Goal: Task Accomplishment & Management: Complete application form

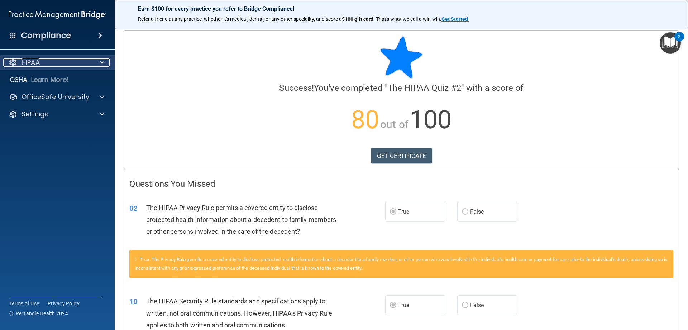
click at [104, 59] on span at bounding box center [102, 62] width 4 height 9
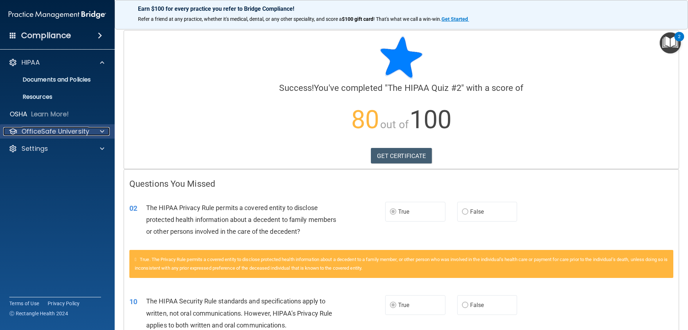
click at [100, 131] on span at bounding box center [102, 131] width 4 height 9
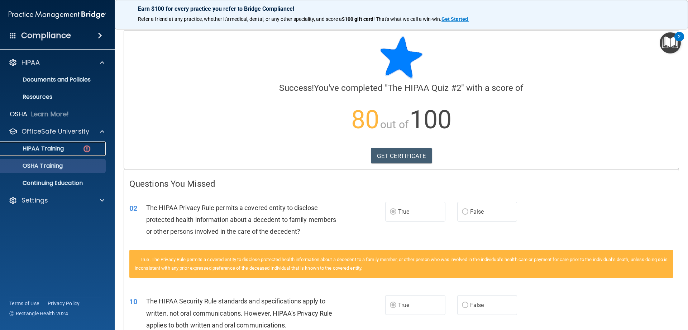
click at [81, 150] on div "HIPAA Training" at bounding box center [54, 148] width 98 height 7
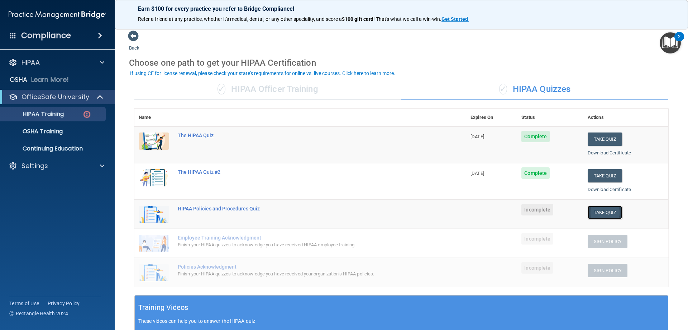
click at [612, 211] on button "Take Quiz" at bounding box center [605, 211] width 34 height 13
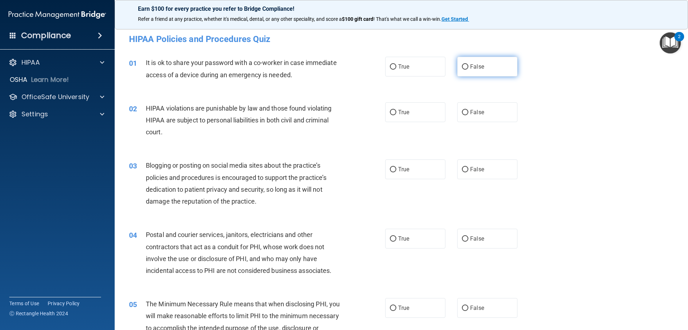
click at [481, 67] on label "False" at bounding box center [488, 67] width 60 height 20
click at [469, 67] on input "False" at bounding box center [465, 66] width 6 height 5
radio input "true"
click at [400, 115] on label "True" at bounding box center [415, 112] width 60 height 20
click at [397, 115] on input "True" at bounding box center [393, 112] width 6 height 5
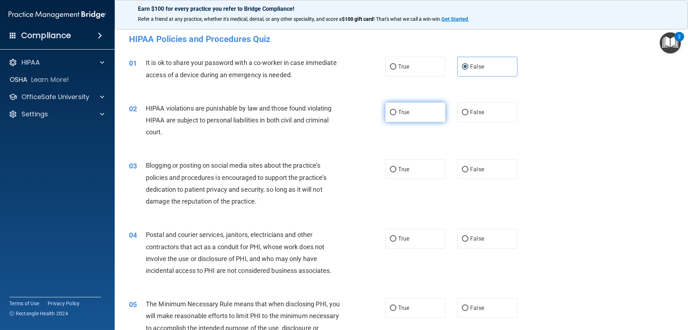
radio input "true"
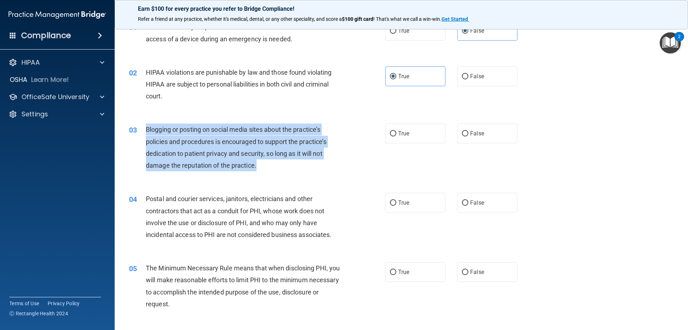
drag, startPoint x: 288, startPoint y: 165, endPoint x: 144, endPoint y: 132, distance: 147.2
click at [144, 132] on div "03 Blogging or posting on social media sites about the practice’s policies and …" at bounding box center [257, 148] width 278 height 51
copy div "Blogging or posting on social media sites about the practice’s policies and pro…"
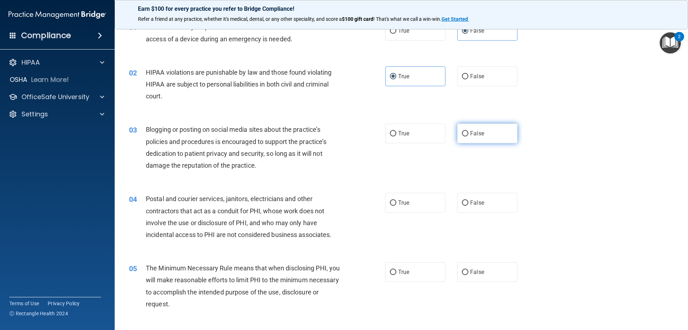
click at [480, 126] on label "False" at bounding box center [488, 133] width 60 height 20
click at [469, 131] on input "False" at bounding box center [465, 133] width 6 height 5
radio input "true"
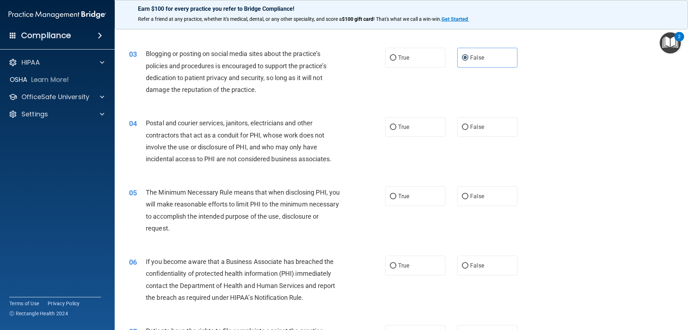
scroll to position [143, 0]
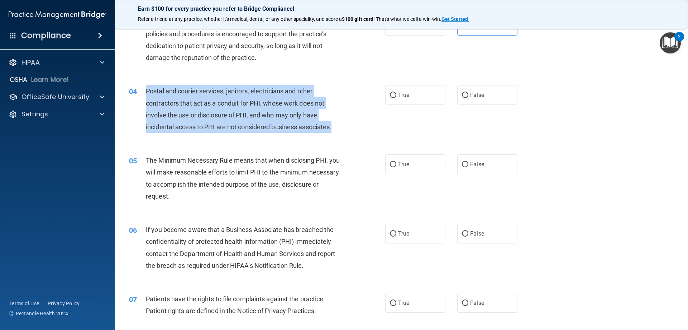
drag, startPoint x: 342, startPoint y: 129, endPoint x: 146, endPoint y: 94, distance: 199.3
click at [146, 94] on div "Postal and courier services, janitors, electricians and other contractors that …" at bounding box center [246, 109] width 200 height 48
copy span "Postal and courier services, janitors, electricians and other contractors that …"
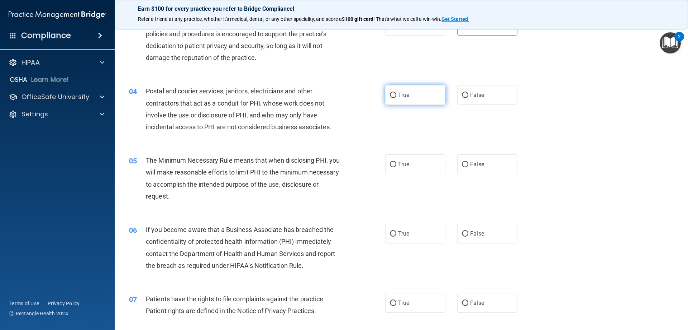
click at [398, 97] on span "True" at bounding box center [403, 94] width 11 height 7
click at [396, 97] on input "True" at bounding box center [393, 95] width 6 height 5
radio input "true"
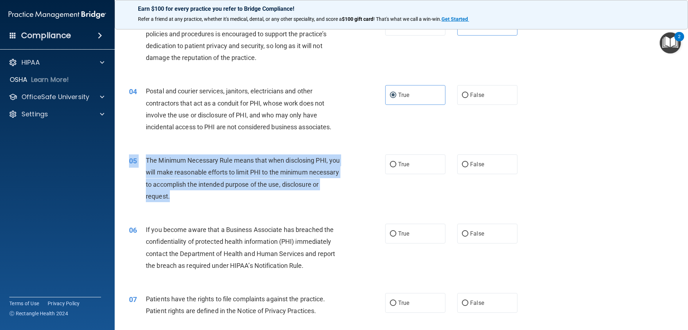
drag, startPoint x: 234, startPoint y: 197, endPoint x: 131, endPoint y: 162, distance: 109.0
click at [131, 162] on div "05 The Minimum Necessary Rule means that when disclosing PHI, you will make rea…" at bounding box center [257, 179] width 278 height 51
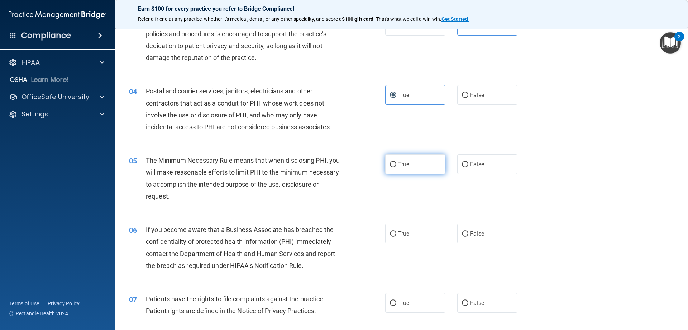
click at [425, 162] on label "True" at bounding box center [415, 164] width 60 height 20
click at [397, 162] on input "True" at bounding box center [393, 164] width 6 height 5
radio input "true"
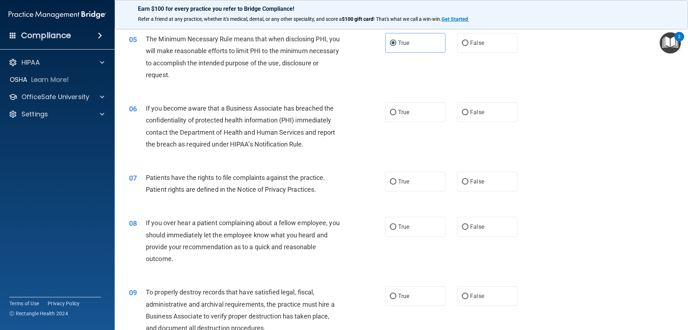
scroll to position [287, 0]
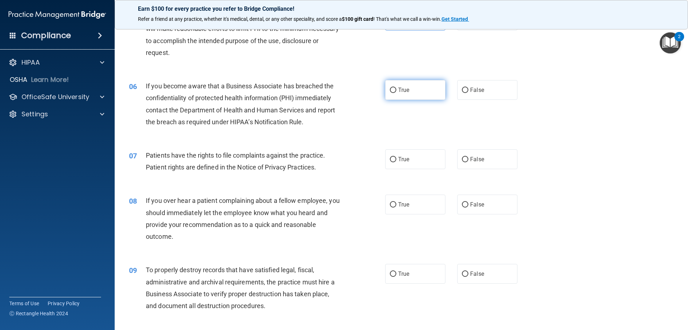
click at [395, 90] on label "True" at bounding box center [415, 90] width 60 height 20
click at [395, 90] on input "True" at bounding box center [393, 89] width 6 height 5
radio input "true"
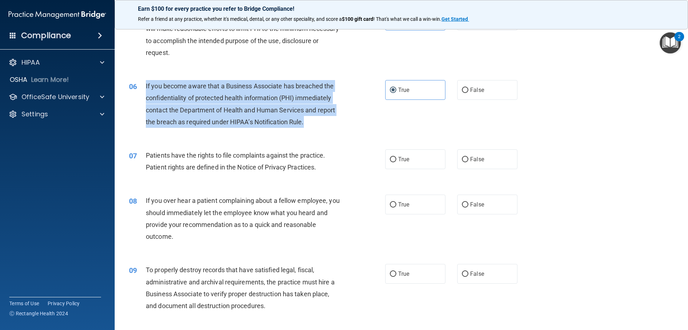
drag, startPoint x: 307, startPoint y: 121, endPoint x: 142, endPoint y: 90, distance: 167.2
click at [142, 90] on div "06 If you become aware that a Business Associate has breached the confidentiali…" at bounding box center [257, 105] width 278 height 51
copy div "If you become aware that a Business Associate has breached the confidentiality …"
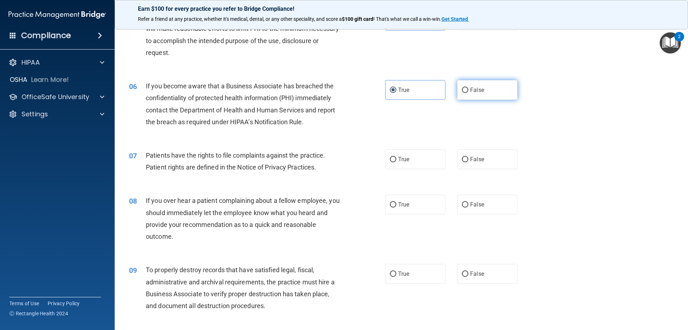
click at [501, 93] on label "False" at bounding box center [488, 90] width 60 height 20
click at [469, 93] on input "False" at bounding box center [465, 89] width 6 height 5
radio input "true"
radio input "false"
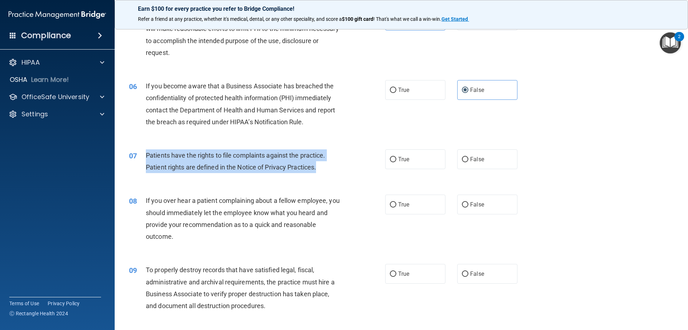
drag, startPoint x: 322, startPoint y: 167, endPoint x: 145, endPoint y: 156, distance: 177.2
click at [145, 156] on div "07 Patients have the rights to file complaints against the practice. Patient ri…" at bounding box center [257, 162] width 278 height 27
copy div "Patients have the rights to file complaints against the practice. Patient right…"
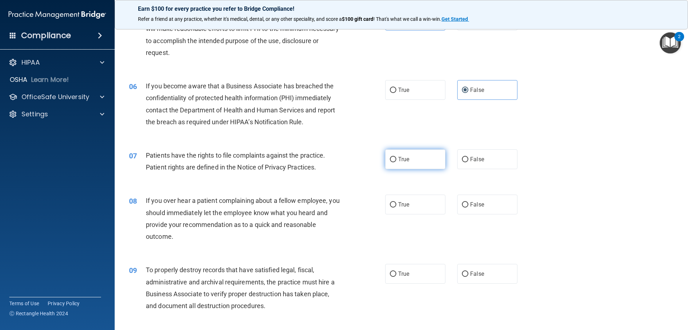
click at [398, 159] on span "True" at bounding box center [403, 159] width 11 height 7
click at [397, 159] on input "True" at bounding box center [393, 159] width 6 height 5
radio input "true"
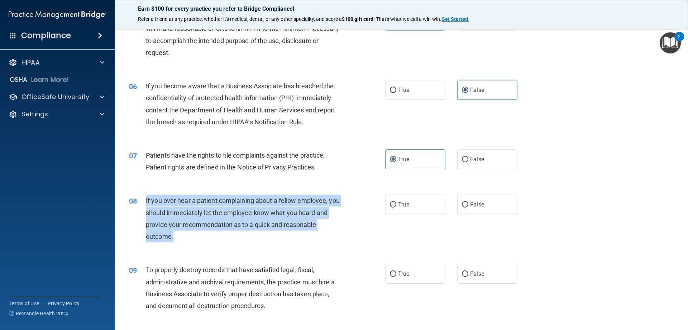
drag, startPoint x: 189, startPoint y: 235, endPoint x: 141, endPoint y: 202, distance: 58.1
click at [141, 202] on div "08 If you over hear a patient complaining about a fellow employee, you should i…" at bounding box center [257, 219] width 278 height 51
copy div "If you over hear a patient complaining about a fellow employee, you should imme…"
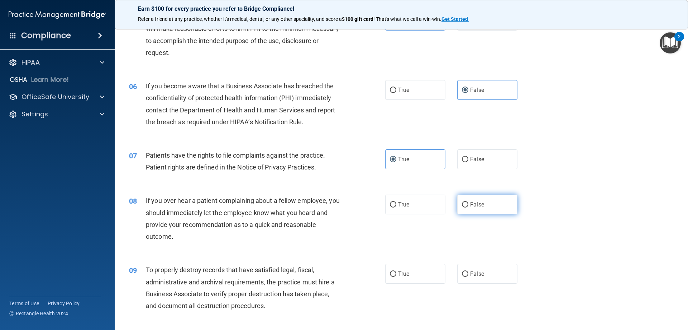
click at [473, 206] on span "False" at bounding box center [477, 204] width 14 height 7
click at [469, 206] on input "False" at bounding box center [465, 204] width 6 height 5
radio input "true"
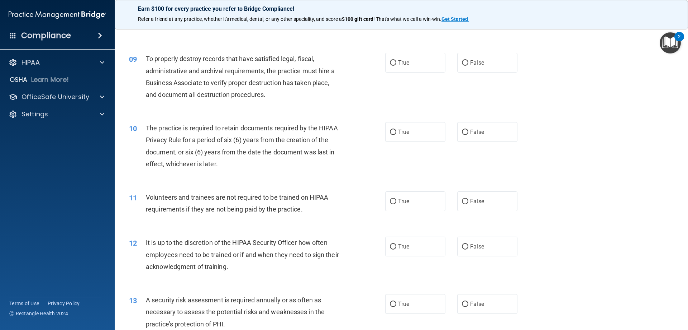
scroll to position [502, 0]
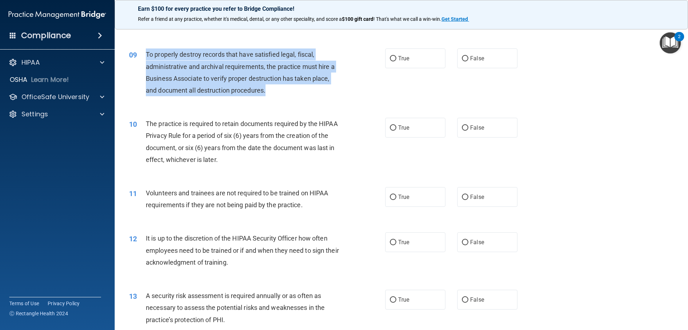
drag, startPoint x: 276, startPoint y: 93, endPoint x: 140, endPoint y: 65, distance: 139.0
click at [140, 65] on div "09 To properly destroy records that have satisfied legal, fiscal, administrativ…" at bounding box center [257, 73] width 278 height 51
copy div "To properly destroy records that have satisfied legal, fiscal, administrative a…"
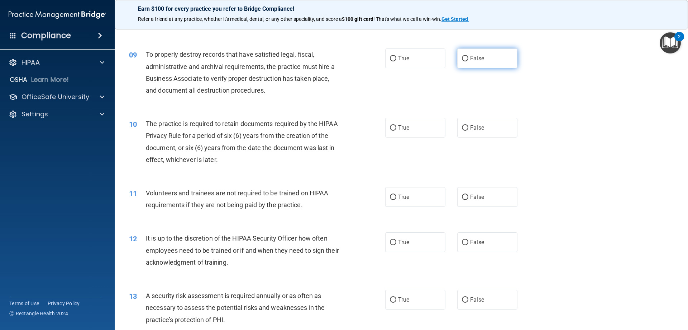
click at [472, 62] on label "False" at bounding box center [488, 58] width 60 height 20
click at [469, 61] on input "False" at bounding box center [465, 58] width 6 height 5
radio input "true"
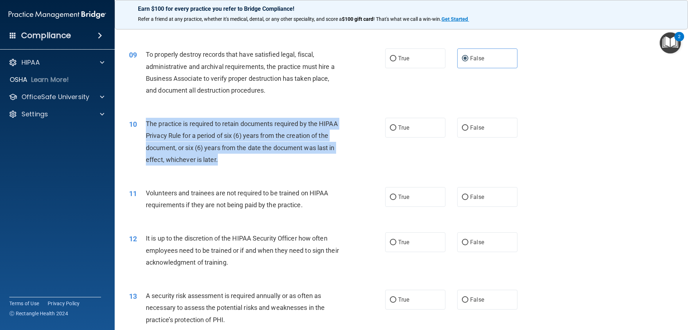
drag, startPoint x: 220, startPoint y: 158, endPoint x: 141, endPoint y: 127, distance: 84.6
click at [141, 127] on div "10 The practice is required to retain documents required by the HIPAA Privacy R…" at bounding box center [257, 143] width 278 height 51
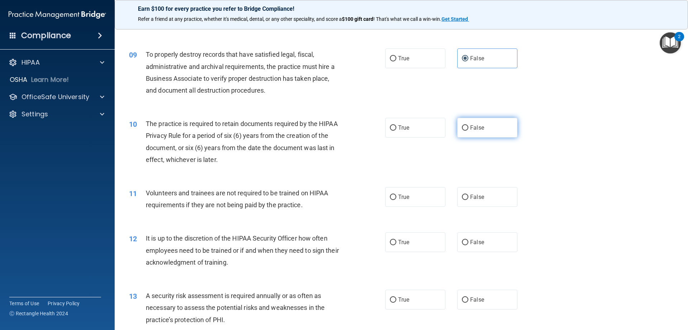
click at [486, 124] on label "False" at bounding box center [488, 128] width 60 height 20
click at [469, 125] on input "False" at bounding box center [465, 127] width 6 height 5
radio input "true"
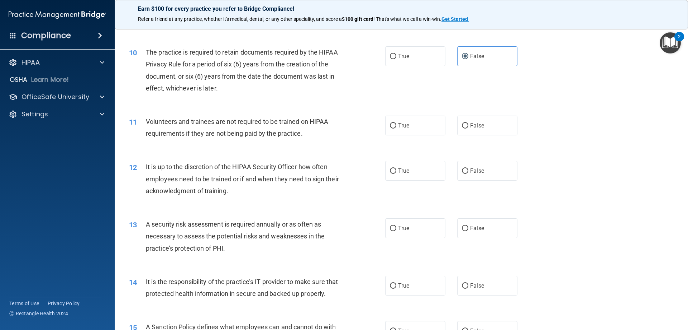
scroll to position [574, 0]
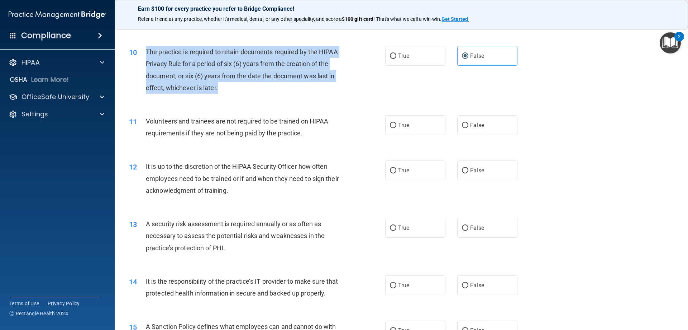
drag, startPoint x: 247, startPoint y: 91, endPoint x: 138, endPoint y: 56, distance: 114.8
click at [138, 56] on div "10 The practice is required to retain documents required by the HIPAA Privacy R…" at bounding box center [257, 71] width 278 height 51
copy div "The practice is required to retain documents required by the HIPAA Privacy Rule…"
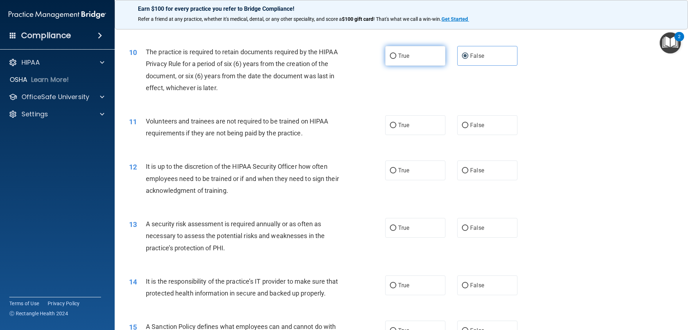
click at [410, 60] on label "True" at bounding box center [415, 56] width 60 height 20
click at [397, 59] on input "True" at bounding box center [393, 55] width 6 height 5
radio input "true"
radio input "false"
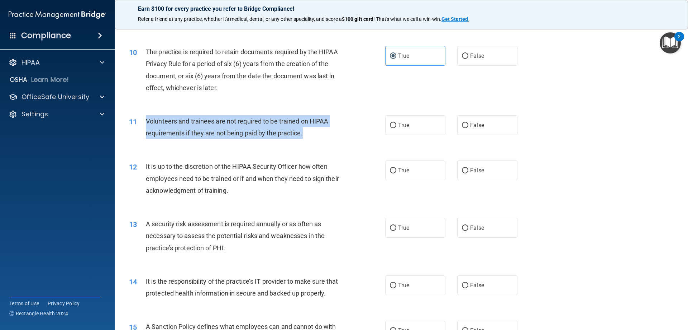
drag, startPoint x: 323, startPoint y: 136, endPoint x: 144, endPoint y: 119, distance: 179.4
click at [144, 119] on div "11 Volunteers and trainees are not required to be trained on HIPAA requirements…" at bounding box center [257, 128] width 278 height 27
copy div "Volunteers and trainees are not required to be trained on HIPAA requirements if…"
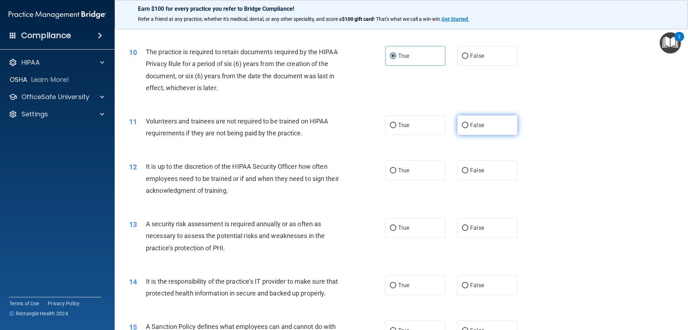
click at [504, 132] on label "False" at bounding box center [488, 125] width 60 height 20
click at [469, 128] on input "False" at bounding box center [465, 125] width 6 height 5
radio input "true"
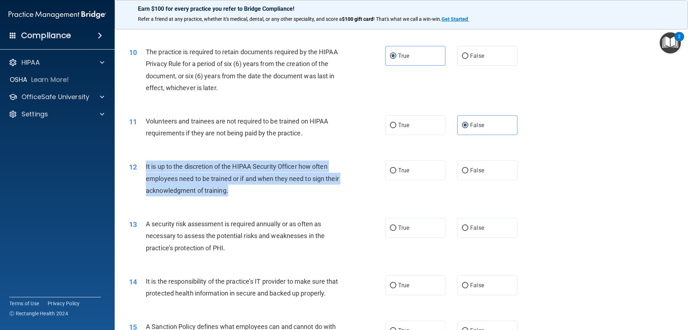
drag, startPoint x: 256, startPoint y: 191, endPoint x: 145, endPoint y: 165, distance: 113.8
click at [145, 165] on div "12 It is up to the discretion of the HIPAA Security Officer how often employees…" at bounding box center [257, 179] width 278 height 39
copy div "It is up to the discretion of the HIPAA Security Officer how often employees ne…"
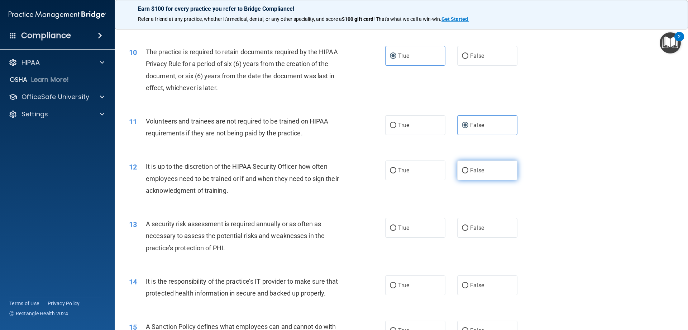
click at [472, 175] on label "False" at bounding box center [488, 170] width 60 height 20
click at [469, 173] on input "False" at bounding box center [465, 170] width 6 height 5
radio input "true"
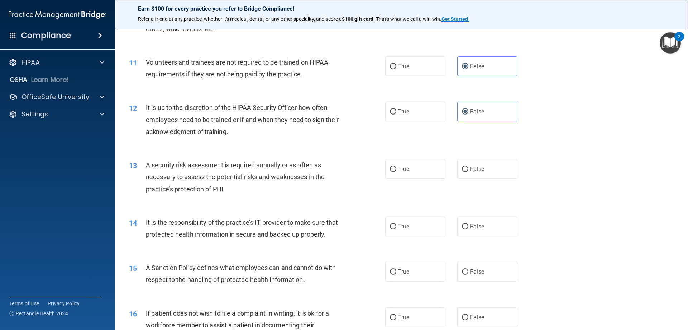
scroll to position [645, 0]
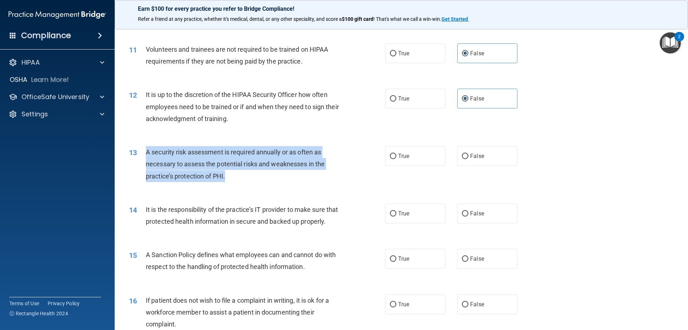
drag, startPoint x: 257, startPoint y: 181, endPoint x: 145, endPoint y: 151, distance: 116.2
click at [145, 151] on div "13 A security risk assessment is required annually or as often as necessary to …" at bounding box center [257, 165] width 278 height 39
copy div "A security risk assessment is required annually or as often as necessary to ass…"
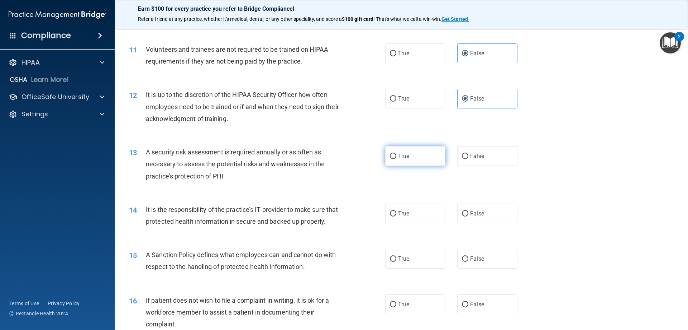
click at [400, 151] on label "True" at bounding box center [415, 156] width 60 height 20
click at [397, 153] on input "True" at bounding box center [393, 155] width 6 height 5
radio input "true"
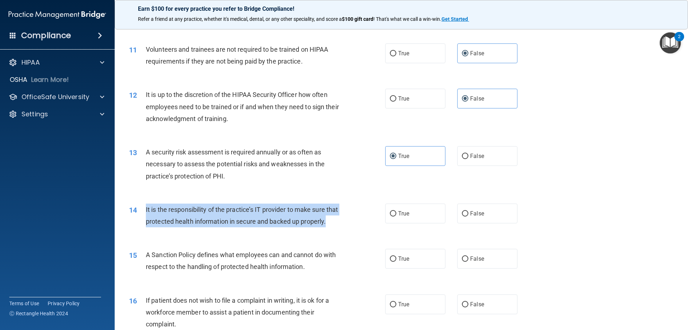
drag, startPoint x: 176, startPoint y: 236, endPoint x: 139, endPoint y: 214, distance: 42.5
click at [139, 214] on div "14 It is the responsibility of the practice’s IT provider to make sure that pro…" at bounding box center [257, 216] width 278 height 27
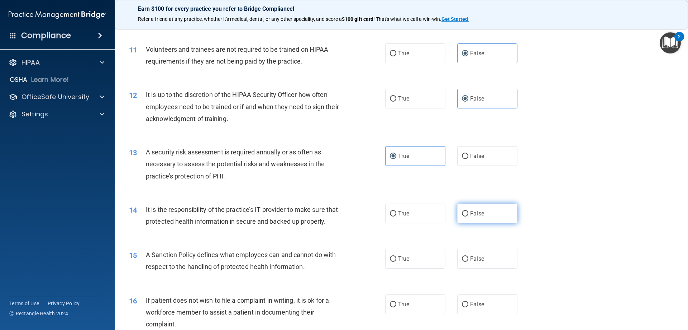
click at [489, 215] on label "False" at bounding box center [488, 213] width 60 height 20
click at [469, 215] on input "False" at bounding box center [465, 213] width 6 height 5
radio input "true"
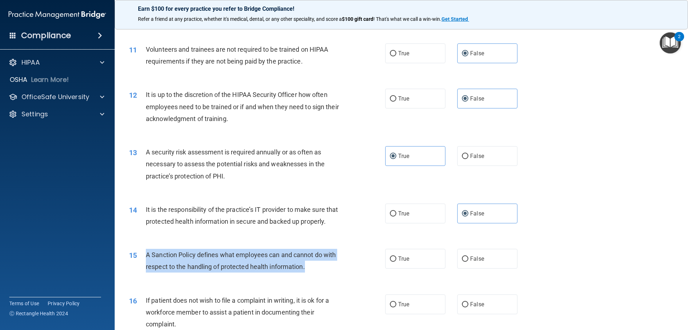
drag, startPoint x: 330, startPoint y: 283, endPoint x: 146, endPoint y: 269, distance: 185.2
click at [146, 269] on div "A Sanction Policy defines what employees can and cannot do with respect to the …" at bounding box center [246, 260] width 200 height 24
click at [392, 261] on input "True" at bounding box center [393, 258] width 6 height 5
radio input "true"
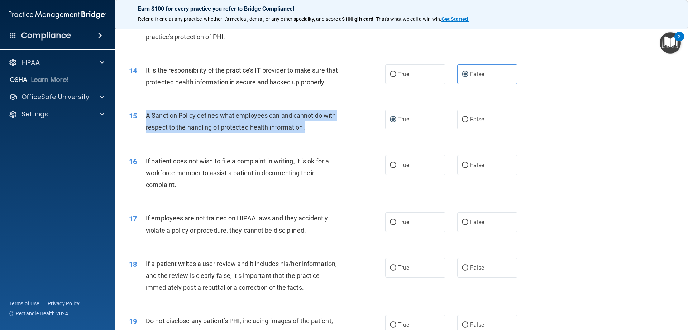
scroll to position [789, 0]
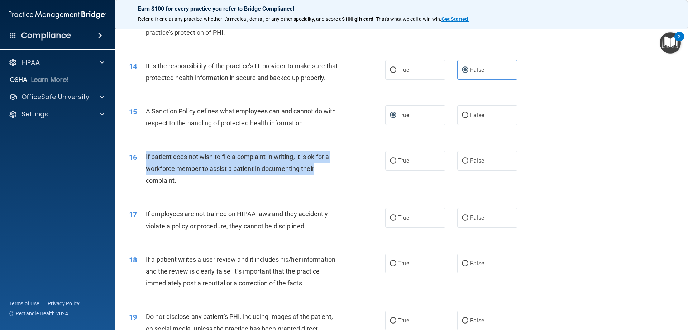
drag, startPoint x: 327, startPoint y: 183, endPoint x: 162, endPoint y: 178, distance: 165.0
click at [144, 173] on div "16 If patient does not wish to file a complaint in writing, it is ok for a work…" at bounding box center [257, 170] width 278 height 39
drag, startPoint x: 195, startPoint y: 190, endPoint x: 141, endPoint y: 171, distance: 57.6
click at [141, 171] on div "16 If patient does not wish to file a complaint in writing, it is ok for a work…" at bounding box center [257, 170] width 278 height 39
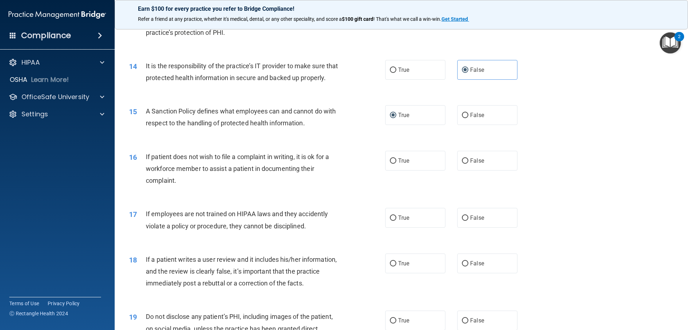
drag, startPoint x: 395, startPoint y: 176, endPoint x: 354, endPoint y: 221, distance: 61.4
click at [395, 170] on label "True" at bounding box center [415, 161] width 60 height 20
click at [395, 164] on input "True" at bounding box center [393, 160] width 6 height 5
radio input "true"
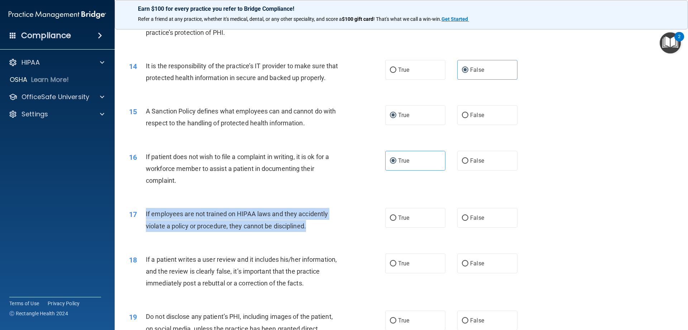
drag, startPoint x: 312, startPoint y: 243, endPoint x: 137, endPoint y: 224, distance: 176.0
click at [137, 224] on div "17 If employees are not trained on HIPAA laws and they accidently violate a pol…" at bounding box center [257, 221] width 278 height 27
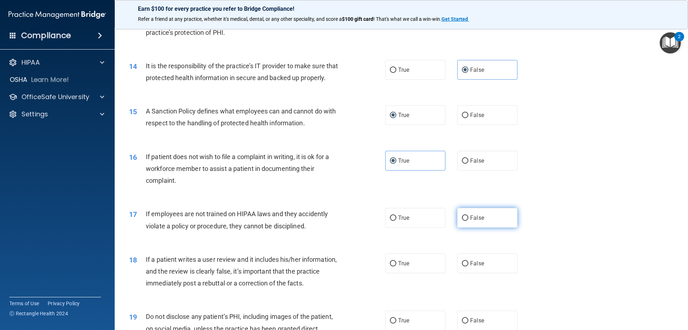
click at [458, 227] on label "False" at bounding box center [488, 218] width 60 height 20
click at [462, 221] on input "False" at bounding box center [465, 217] width 6 height 5
radio input "true"
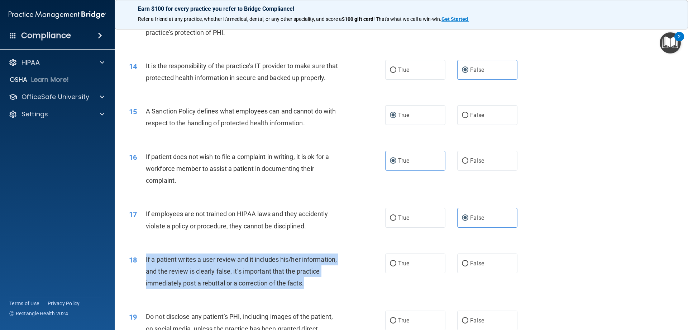
drag, startPoint x: 309, startPoint y: 293, endPoint x: 141, endPoint y: 274, distance: 169.0
click at [141, 274] on div "18 If a patient writes a user review and it includes his/her information, and t…" at bounding box center [257, 272] width 278 height 39
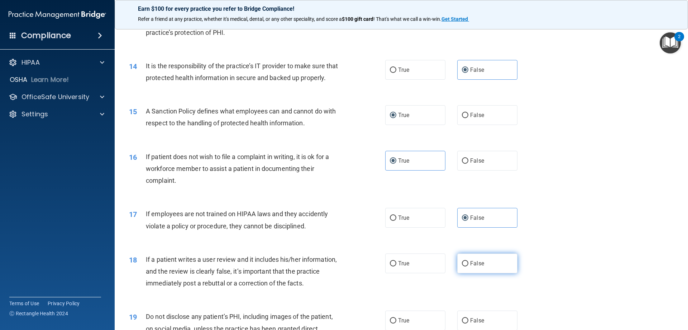
click at [481, 271] on label "False" at bounding box center [488, 263] width 60 height 20
click at [469, 266] on input "False" at bounding box center [465, 263] width 6 height 5
radio input "true"
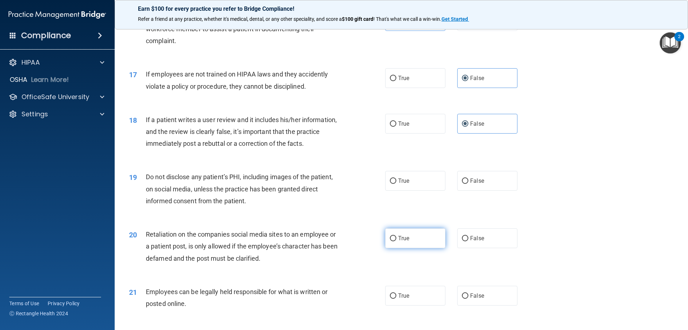
scroll to position [932, 0]
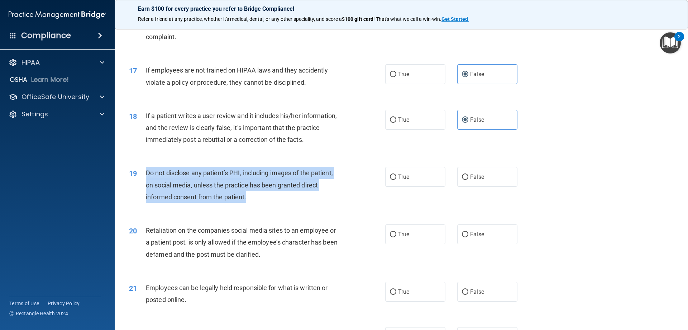
drag, startPoint x: 265, startPoint y: 210, endPoint x: 144, endPoint y: 186, distance: 123.1
click at [144, 186] on div "19 Do not disclose any patient’s PHI, including images of the patient, on socia…" at bounding box center [257, 186] width 278 height 39
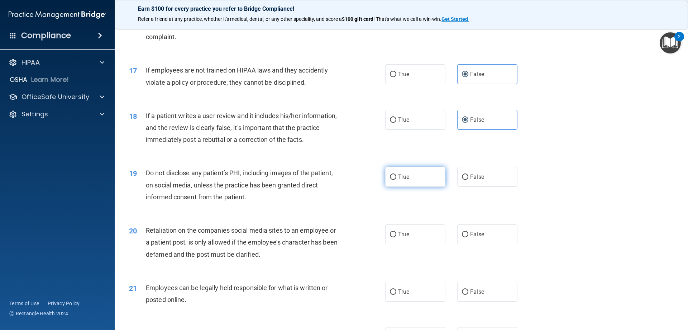
click at [418, 181] on label "True" at bounding box center [415, 177] width 60 height 20
click at [397, 180] on input "True" at bounding box center [393, 176] width 6 height 5
radio input "true"
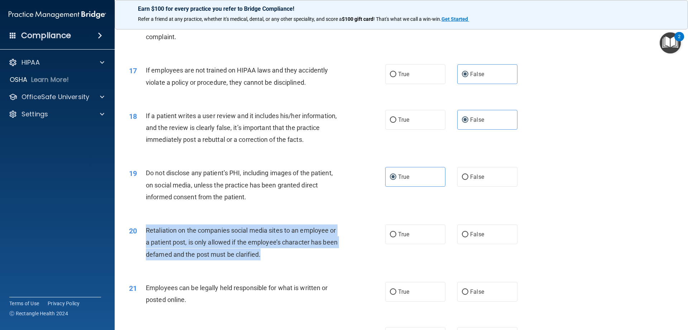
drag, startPoint x: 278, startPoint y: 262, endPoint x: 137, endPoint y: 244, distance: 142.7
click at [137, 244] on div "20 Retaliation on the companies social media sites to an employee or a patient …" at bounding box center [257, 243] width 278 height 39
drag, startPoint x: 195, startPoint y: 265, endPoint x: 191, endPoint y: 262, distance: 4.9
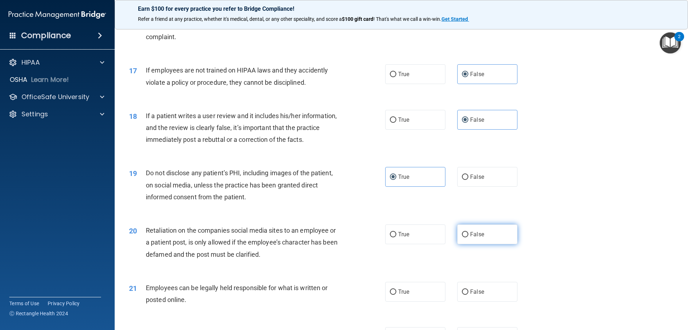
click at [474, 244] on label "False" at bounding box center [488, 234] width 60 height 20
click at [469, 237] on input "False" at bounding box center [465, 234] width 6 height 5
radio input "true"
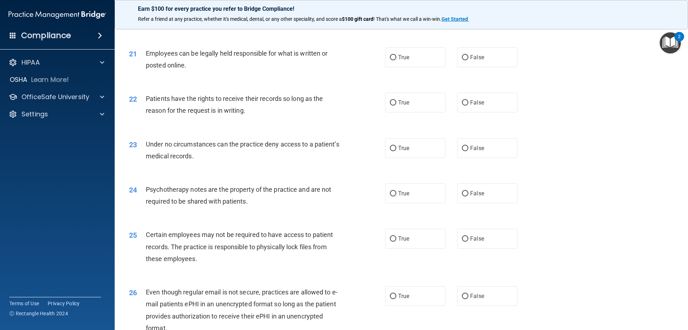
scroll to position [1183, 0]
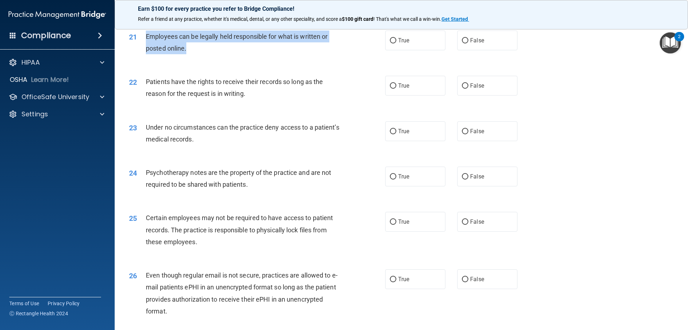
drag, startPoint x: 193, startPoint y: 60, endPoint x: 138, endPoint y: 51, distance: 54.8
click at [138, 51] on div "21 Employees can be legally held responsible for what is written or posted onli…" at bounding box center [257, 43] width 278 height 27
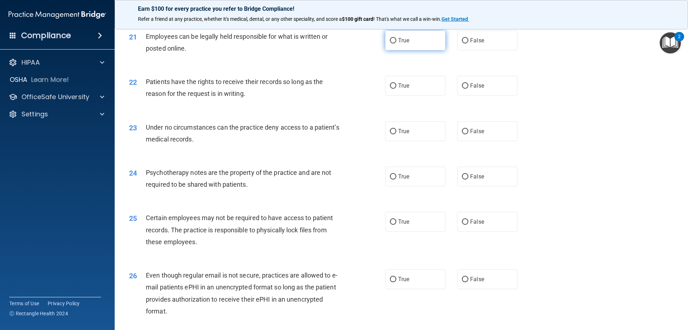
click at [426, 50] on label "True" at bounding box center [415, 40] width 60 height 20
click at [397, 43] on input "True" at bounding box center [393, 40] width 6 height 5
radio input "true"
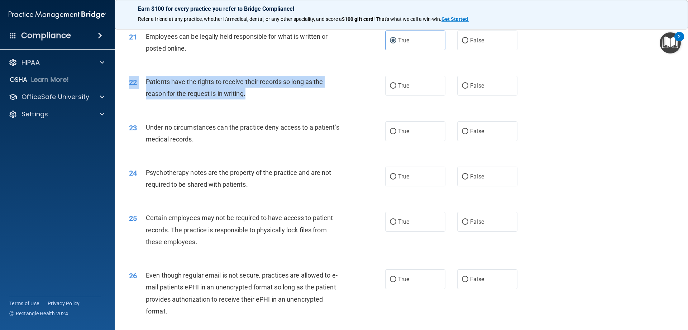
drag, startPoint x: 242, startPoint y: 109, endPoint x: 128, endPoint y: 101, distance: 113.9
click at [128, 101] on div "22 Patients have the rights to receive their records so long as the reason for …" at bounding box center [257, 89] width 278 height 27
click at [252, 99] on div "Patients have the rights to receive their records so long as the reason for the…" at bounding box center [246, 88] width 200 height 24
drag, startPoint x: 252, startPoint y: 108, endPoint x: 144, endPoint y: 95, distance: 109.1
click at [144, 95] on div "22 Patients have the rights to receive their records so long as the reason for …" at bounding box center [257, 89] width 278 height 27
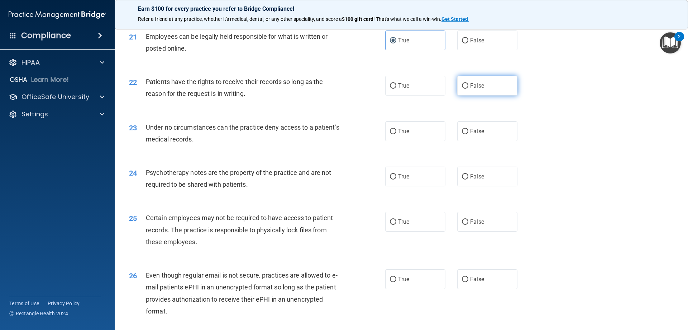
click at [490, 95] on label "False" at bounding box center [488, 86] width 60 height 20
click at [469, 89] on input "False" at bounding box center [465, 85] width 6 height 5
radio input "true"
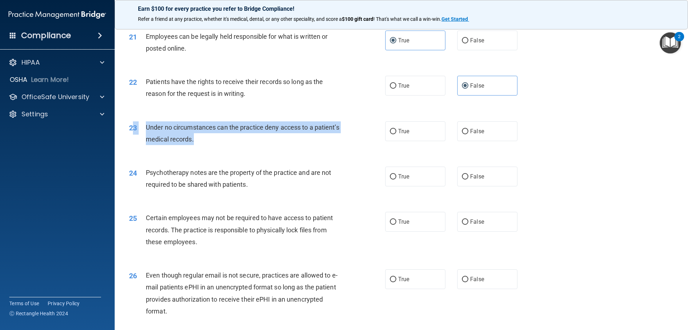
drag, startPoint x: 207, startPoint y: 152, endPoint x: 132, endPoint y: 141, distance: 75.8
click at [132, 141] on div "23 Under no circumstances can the practice deny access to a patient’s medical r…" at bounding box center [257, 134] width 278 height 27
click at [192, 143] on span "Under no circumstances can the practice deny access to a patient’s medical reco…" at bounding box center [243, 132] width 194 height 19
drag, startPoint x: 251, startPoint y: 153, endPoint x: 137, endPoint y: 147, distance: 114.5
click at [137, 147] on div "23 Under no circumstances can the practice deny access to a patient’s medical r…" at bounding box center [257, 134] width 278 height 27
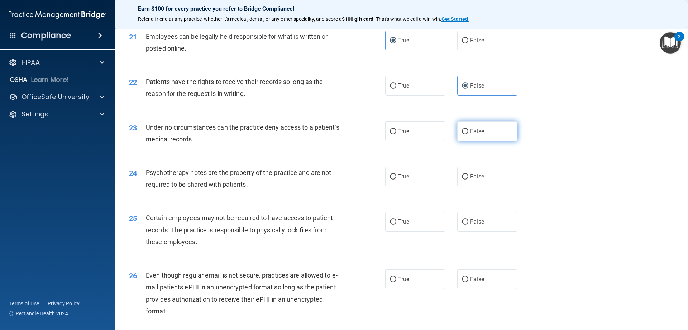
click at [496, 137] on label "False" at bounding box center [488, 131] width 60 height 20
click at [469, 134] on input "False" at bounding box center [465, 131] width 6 height 5
radio input "true"
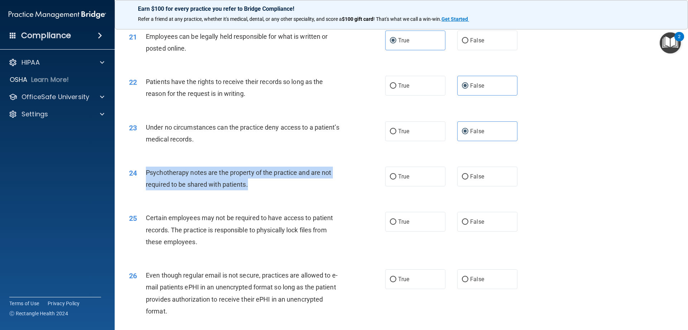
drag, startPoint x: 250, startPoint y: 198, endPoint x: 141, endPoint y: 179, distance: 110.7
click at [141, 179] on div "24 Psychotherapy notes are the property of the practice and are not required to…" at bounding box center [257, 179] width 278 height 27
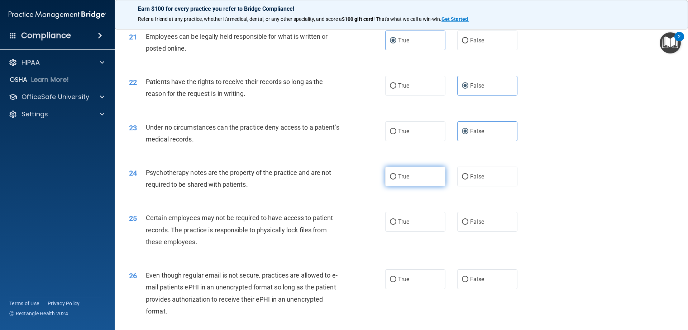
click at [421, 186] on label "True" at bounding box center [415, 176] width 60 height 20
click at [397, 179] on input "True" at bounding box center [393, 176] width 6 height 5
radio input "true"
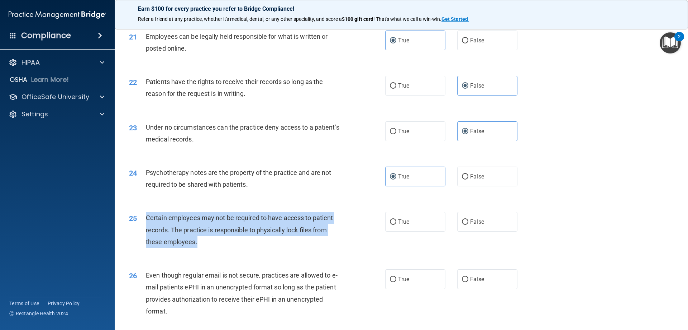
drag, startPoint x: 237, startPoint y: 253, endPoint x: 143, endPoint y: 233, distance: 96.7
click at [143, 233] on div "25 Certain employees may not be required to have access to patient records. The…" at bounding box center [257, 231] width 278 height 39
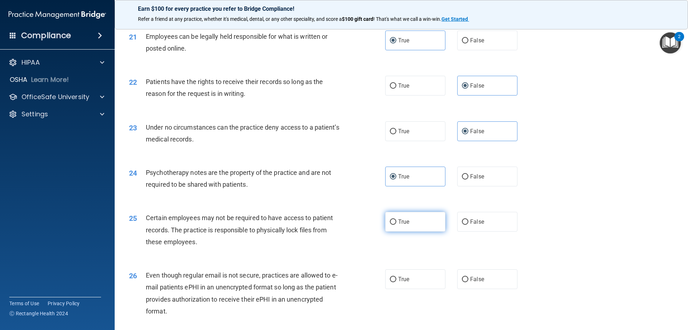
drag, startPoint x: 408, startPoint y: 234, endPoint x: 408, endPoint y: 238, distance: 4.3
click at [408, 231] on label "True" at bounding box center [415, 222] width 60 height 20
click at [397, 224] on input "True" at bounding box center [393, 221] width 6 height 5
radio input "true"
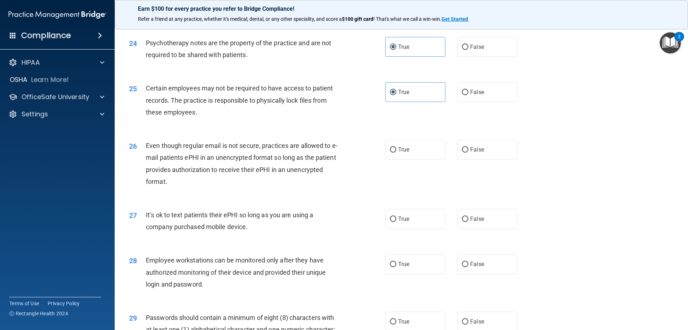
scroll to position [1327, 0]
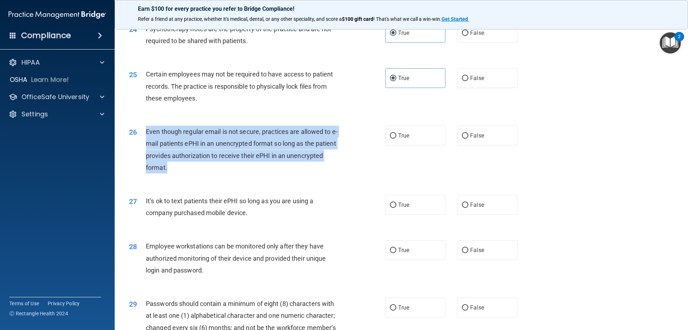
drag, startPoint x: 171, startPoint y: 184, endPoint x: 146, endPoint y: 144, distance: 47.4
click at [146, 144] on div "Even though regular email is not secure, practices are allowed to e-mail patien…" at bounding box center [246, 149] width 200 height 48
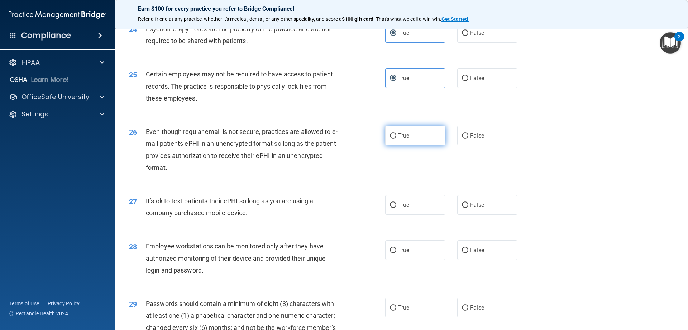
drag, startPoint x: 431, startPoint y: 143, endPoint x: 428, endPoint y: 150, distance: 7.1
click at [431, 144] on label "True" at bounding box center [415, 135] width 60 height 20
click at [397, 138] on input "True" at bounding box center [393, 135] width 6 height 5
radio input "true"
click at [495, 214] on label "False" at bounding box center [488, 205] width 60 height 20
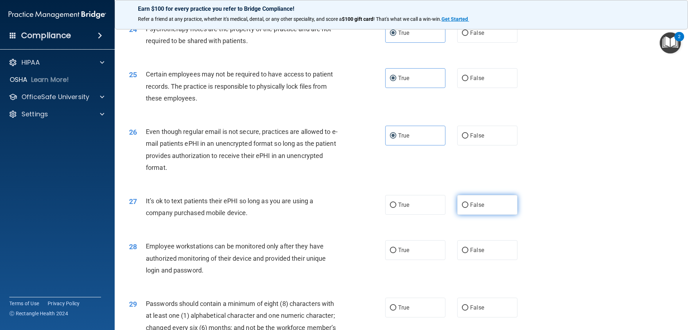
click at [469, 208] on input "False" at bounding box center [465, 204] width 6 height 5
radio input "true"
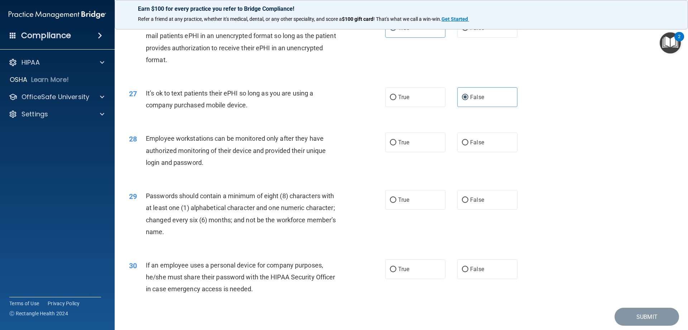
scroll to position [1470, 0]
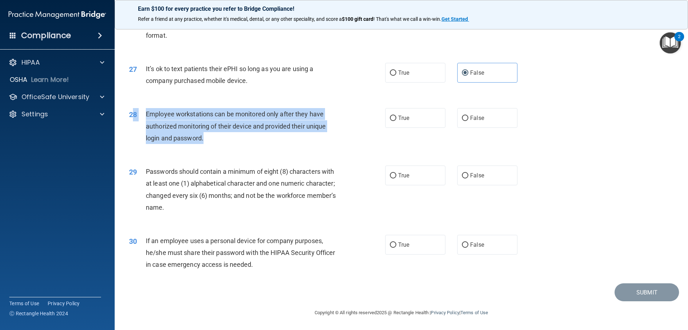
drag, startPoint x: 212, startPoint y: 142, endPoint x: 133, endPoint y: 119, distance: 82.9
click at [133, 119] on div "28 Employee workstations can be monitored only after they have authorized monit…" at bounding box center [257, 127] width 278 height 39
click at [218, 137] on div "Employee workstations can be monitored only after they have authorized monitori…" at bounding box center [246, 126] width 200 height 36
drag, startPoint x: 212, startPoint y: 141, endPoint x: 147, endPoint y: 113, distance: 70.5
click at [147, 113] on div "Employee workstations can be monitored only after they have authorized monitori…" at bounding box center [246, 126] width 200 height 36
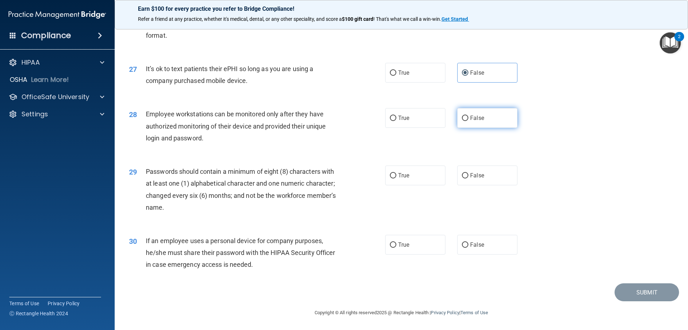
click at [478, 118] on span "False" at bounding box center [477, 117] width 14 height 7
click at [469, 118] on input "False" at bounding box center [465, 117] width 6 height 5
radio input "true"
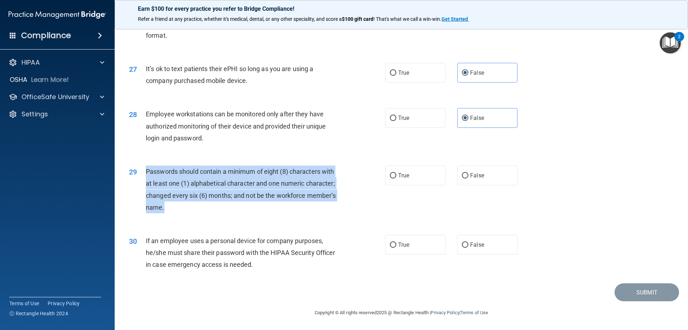
drag, startPoint x: 184, startPoint y: 205, endPoint x: 142, endPoint y: 169, distance: 55.1
click at [142, 169] on div "29 Passwords should contain a minimum of eight (8) characters with at least one…" at bounding box center [257, 190] width 278 height 51
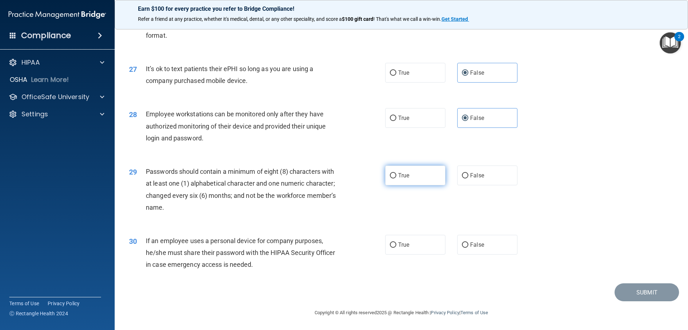
click at [406, 172] on span "True" at bounding box center [403, 175] width 11 height 7
click at [397, 173] on input "True" at bounding box center [393, 175] width 6 height 5
radio input "true"
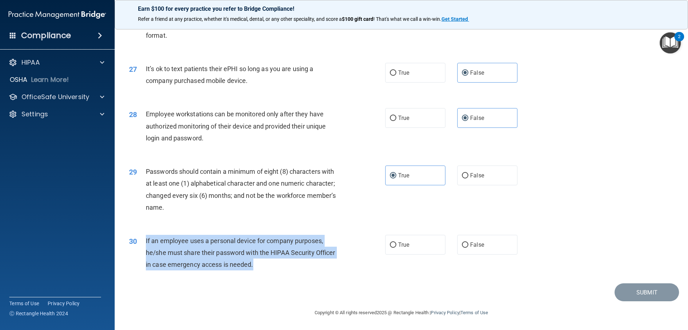
drag, startPoint x: 262, startPoint y: 267, endPoint x: 145, endPoint y: 243, distance: 119.3
click at [145, 243] on div "30 If an employee uses a personal device for company purposes, he/she must shar…" at bounding box center [257, 253] width 278 height 39
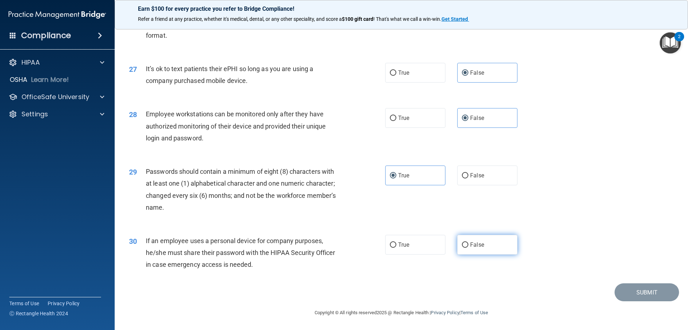
click at [499, 244] on label "False" at bounding box center [488, 244] width 60 height 20
click at [469, 244] on input "False" at bounding box center [465, 244] width 6 height 5
radio input "true"
click at [649, 292] on button "Submit" at bounding box center [647, 292] width 65 height 18
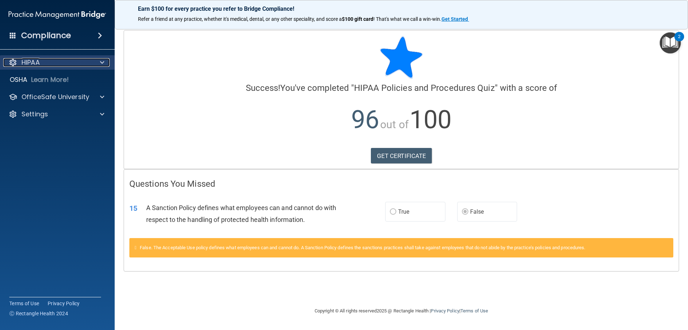
click at [100, 61] on span at bounding box center [102, 62] width 4 height 9
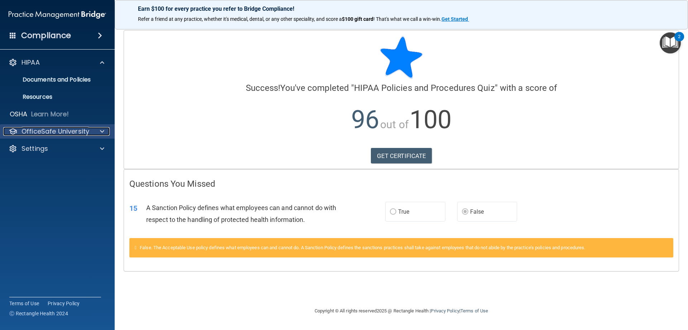
click at [94, 128] on div at bounding box center [101, 131] width 18 height 9
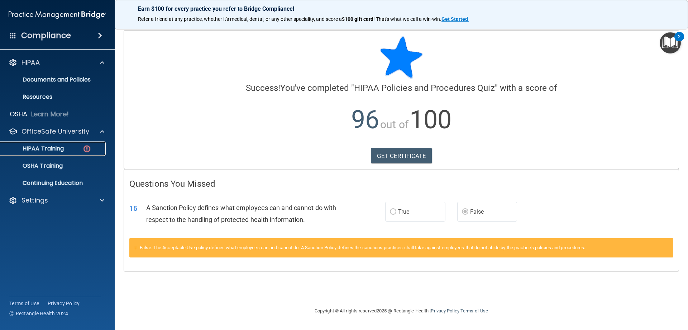
click at [89, 148] on img at bounding box center [86, 148] width 9 height 9
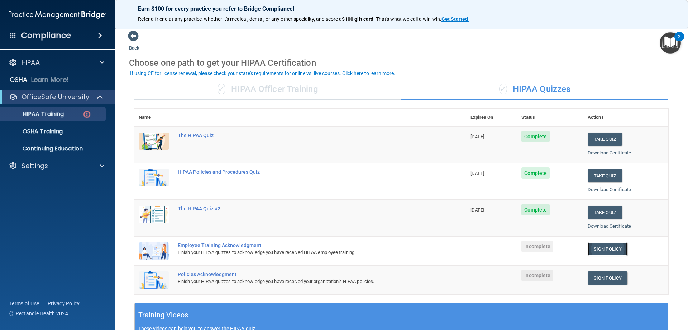
click at [605, 250] on link "Sign Policy" at bounding box center [608, 248] width 40 height 13
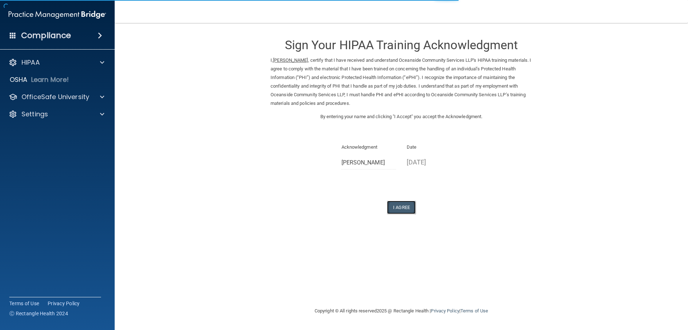
click at [402, 209] on button "I Agree" at bounding box center [401, 206] width 29 height 13
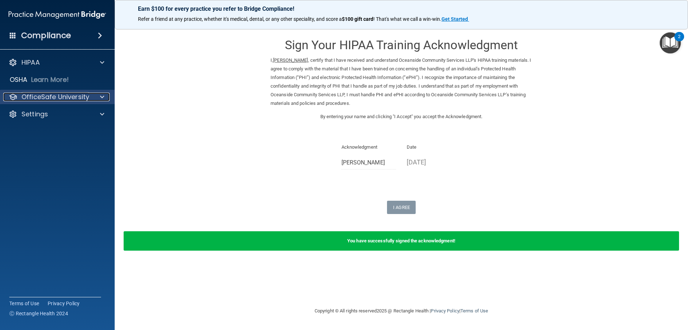
click at [103, 95] on span at bounding box center [102, 97] width 4 height 9
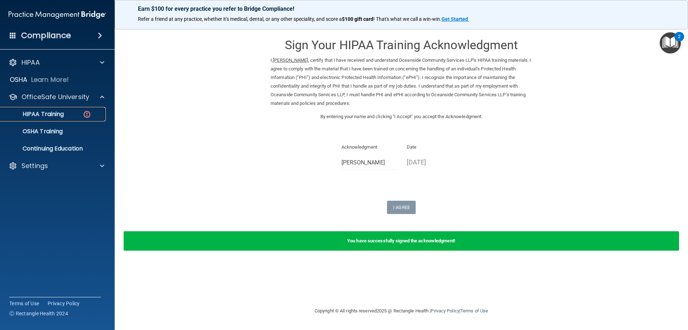
click at [86, 115] on img at bounding box center [86, 114] width 9 height 9
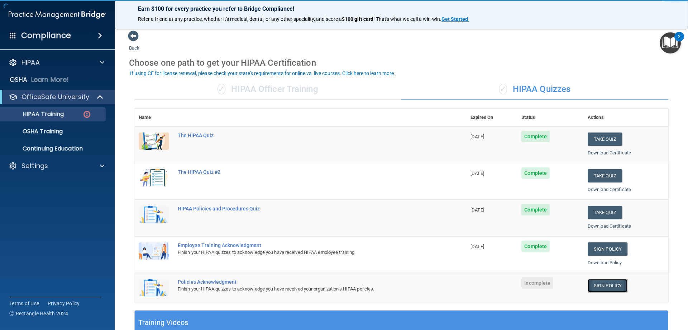
click at [601, 284] on link "Sign Policy" at bounding box center [608, 285] width 40 height 13
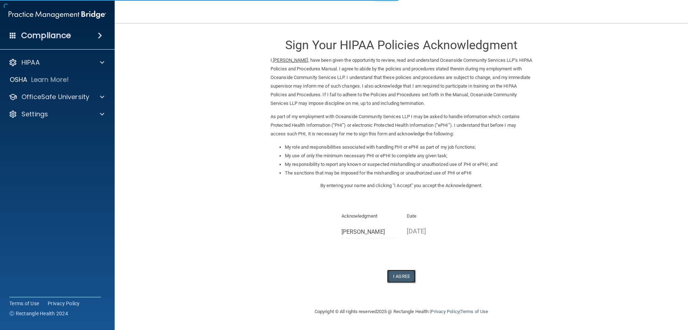
click at [404, 278] on button "I Agree" at bounding box center [401, 275] width 29 height 13
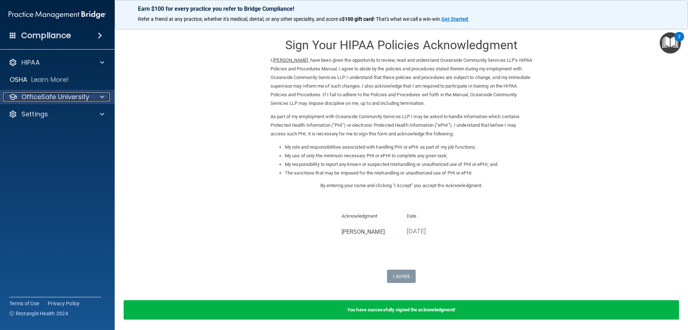
click at [101, 98] on span at bounding box center [102, 97] width 4 height 9
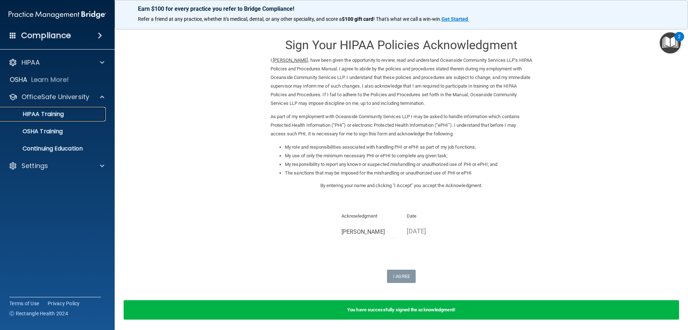
click at [58, 113] on p "HIPAA Training" at bounding box center [34, 113] width 59 height 7
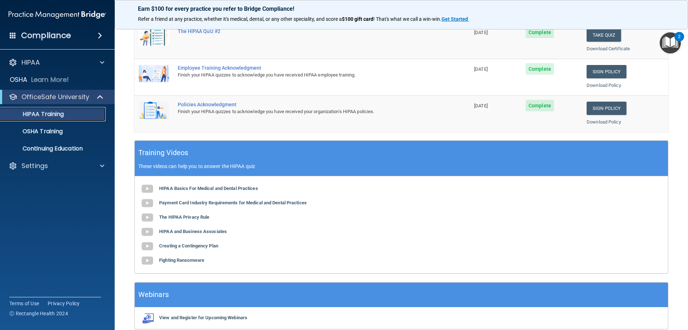
scroll to position [210, 0]
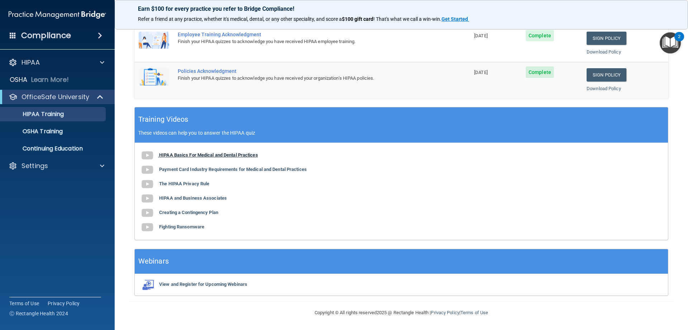
click at [180, 156] on b "HIPAA Basics For Medical and Dental Practices" at bounding box center [208, 154] width 99 height 5
click at [63, 129] on p "OSHA Training" at bounding box center [34, 131] width 58 height 7
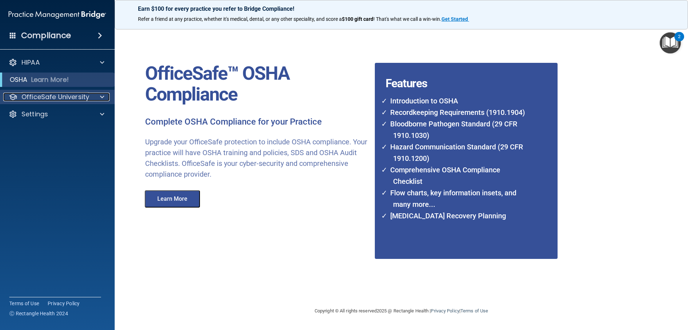
click at [95, 96] on div at bounding box center [101, 97] width 18 height 9
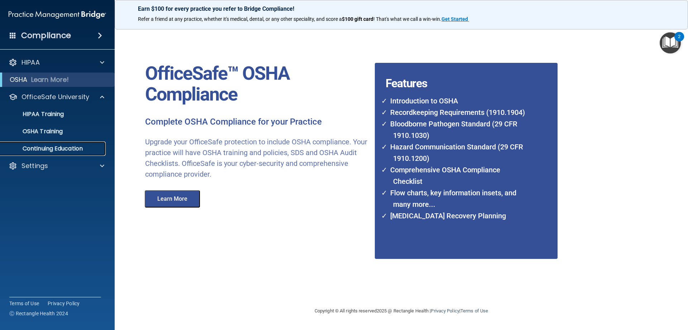
click at [76, 150] on p "Continuing Education" at bounding box center [54, 148] width 98 height 7
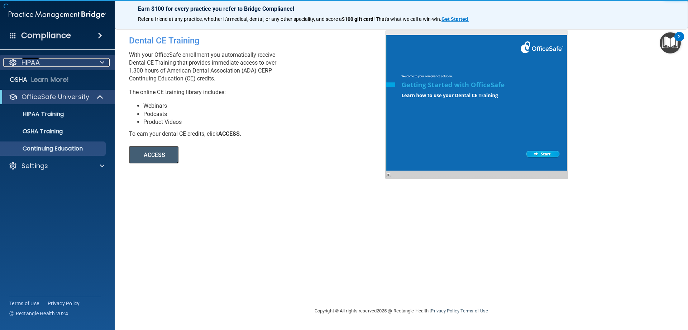
click at [91, 62] on div "HIPAA" at bounding box center [47, 62] width 89 height 9
